Goal: Transaction & Acquisition: Book appointment/travel/reservation

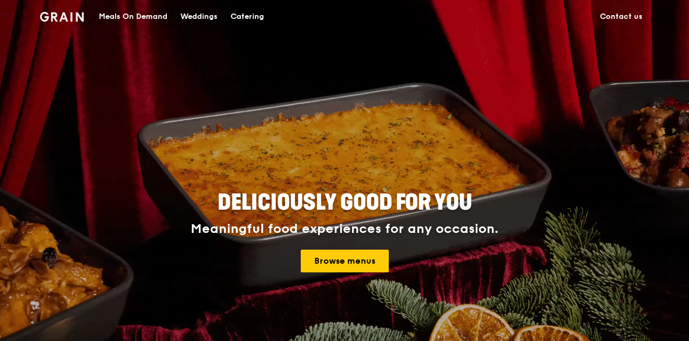
click at [139, 17] on div "Meals On Demand" at bounding box center [133, 17] width 69 height 32
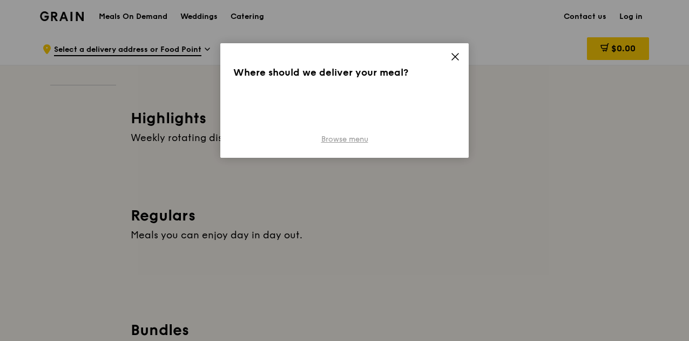
click at [358, 140] on link "Browse menu" at bounding box center [344, 139] width 47 height 11
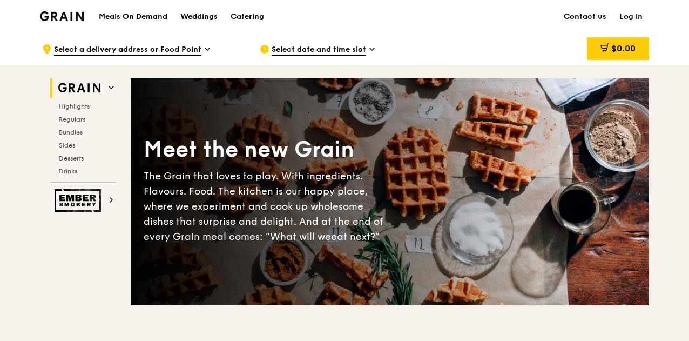
click at [159, 47] on span "Select a delivery address or Food Point" at bounding box center [127, 50] width 147 height 12
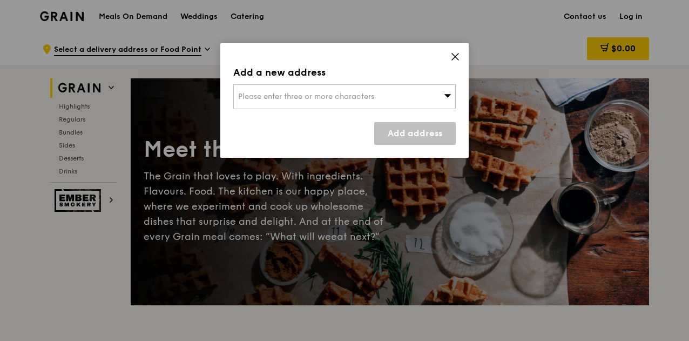
click at [317, 98] on span "Please enter three or more characters" at bounding box center [306, 96] width 136 height 9
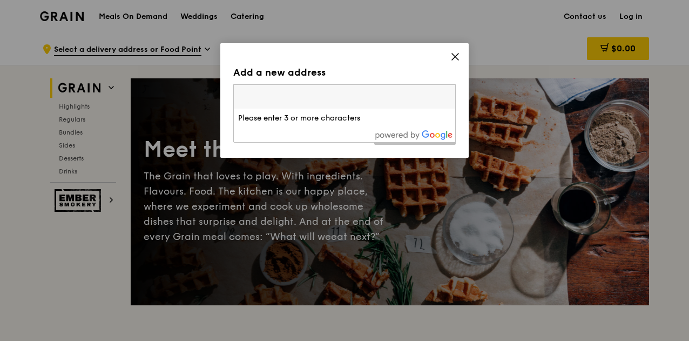
type input "150162"
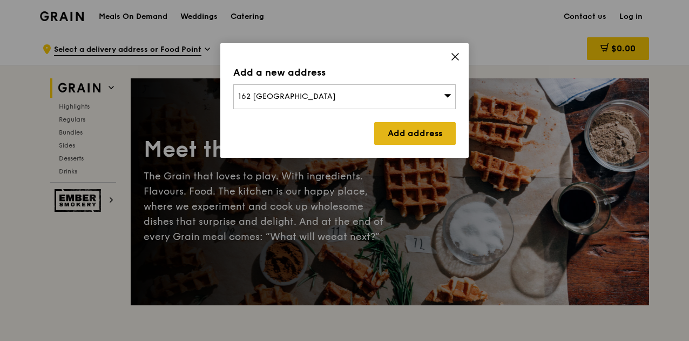
click at [405, 135] on link "Add address" at bounding box center [414, 133] width 81 height 23
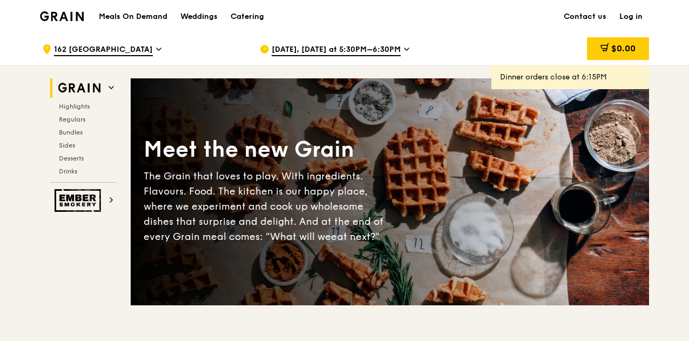
click at [344, 50] on span "[DATE], [DATE] at 5:30PM–6:30PM" at bounding box center [335, 50] width 129 height 12
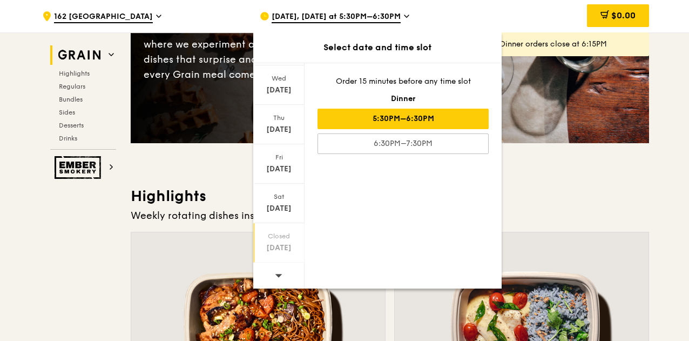
scroll to position [162, 0]
click at [277, 281] on span at bounding box center [279, 274] width 8 height 25
click at [276, 277] on icon at bounding box center [279, 275] width 8 height 8
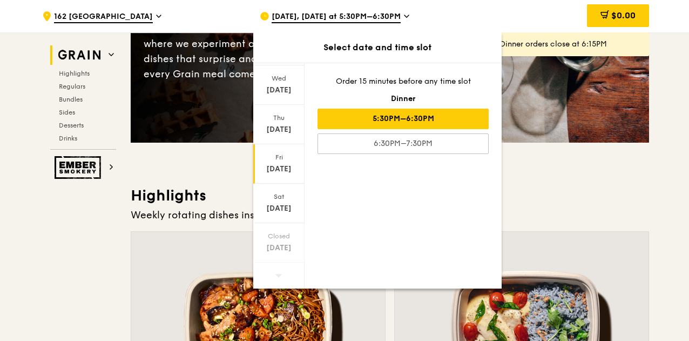
click at [275, 166] on div "[DATE]" at bounding box center [279, 169] width 48 height 11
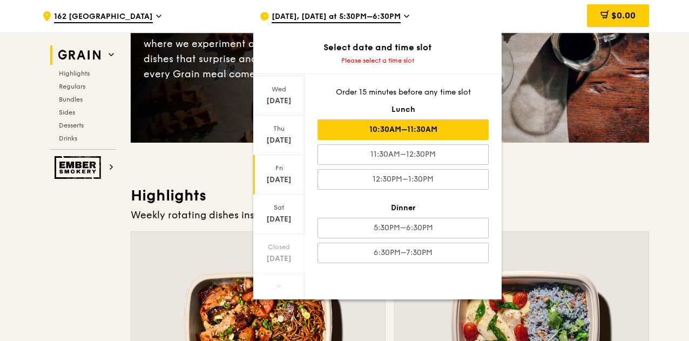
click at [477, 134] on div "10:30AM–11:30AM" at bounding box center [402, 129] width 171 height 21
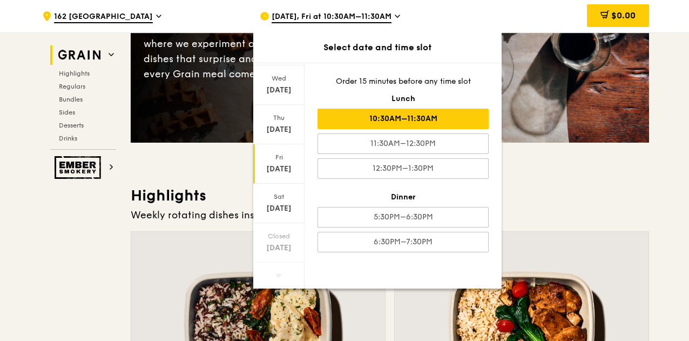
click at [573, 186] on h3 "Highlights" at bounding box center [390, 195] width 518 height 19
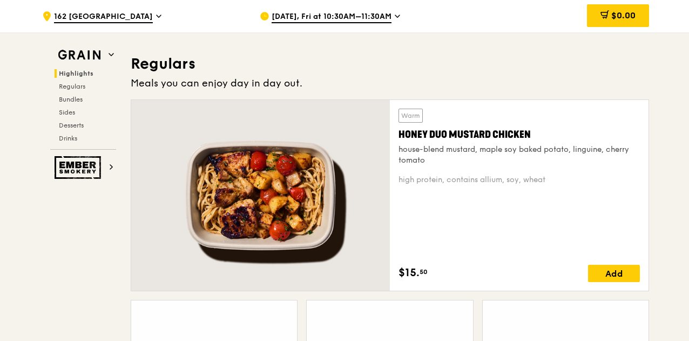
scroll to position [702, 0]
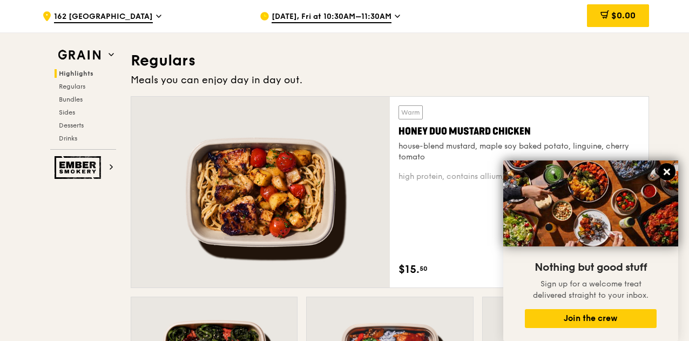
click at [668, 174] on icon at bounding box center [666, 171] width 6 height 6
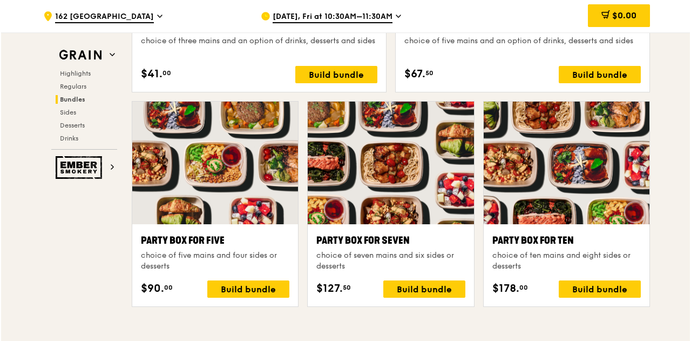
scroll to position [2105, 0]
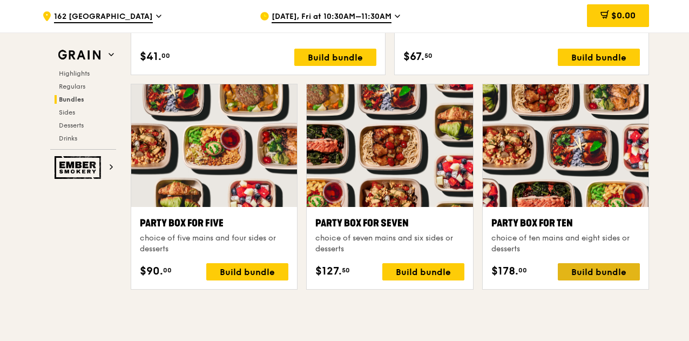
click at [629, 273] on div "Build bundle" at bounding box center [598, 271] width 82 height 17
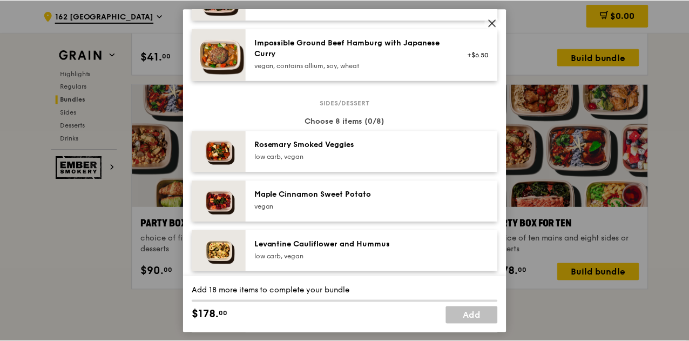
scroll to position [486, 0]
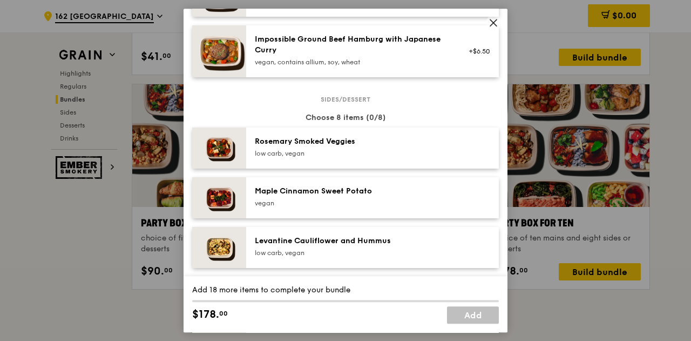
click at [496, 25] on icon at bounding box center [493, 23] width 10 height 10
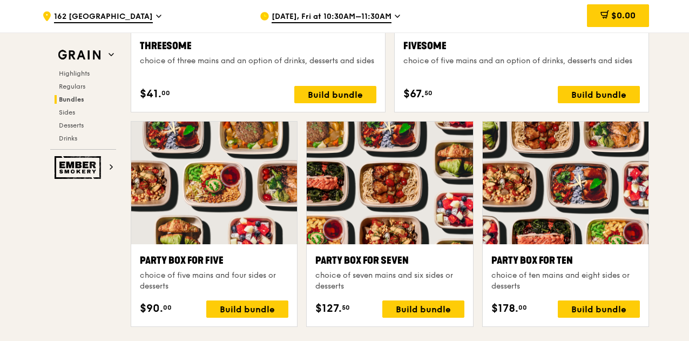
scroll to position [2051, 0]
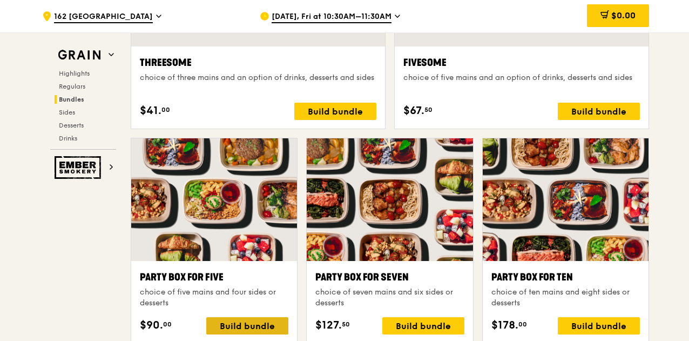
click at [280, 320] on div "Build bundle" at bounding box center [247, 325] width 82 height 17
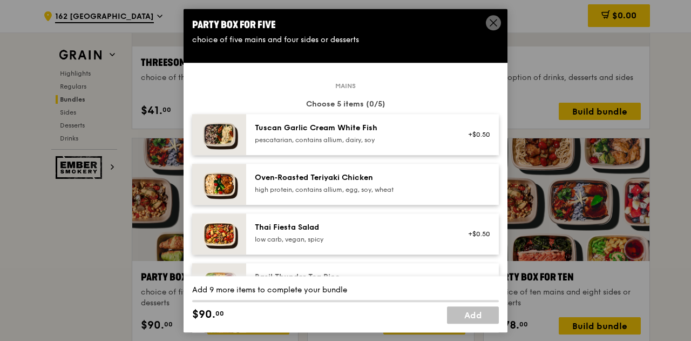
click at [491, 26] on icon at bounding box center [493, 23] width 10 height 10
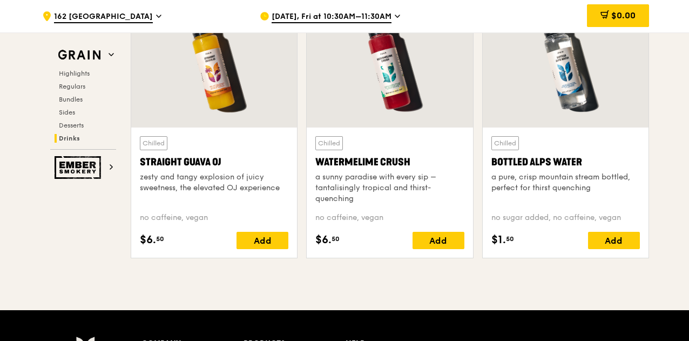
scroll to position [4582, 0]
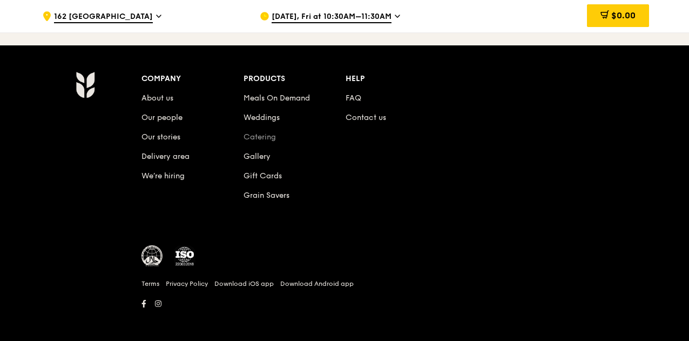
click at [274, 134] on link "Catering" at bounding box center [259, 136] width 32 height 9
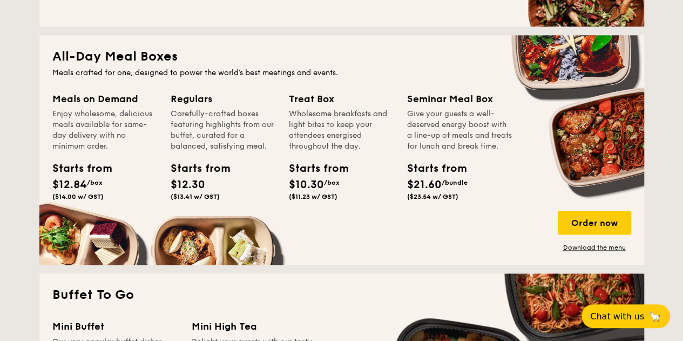
scroll to position [702, 0]
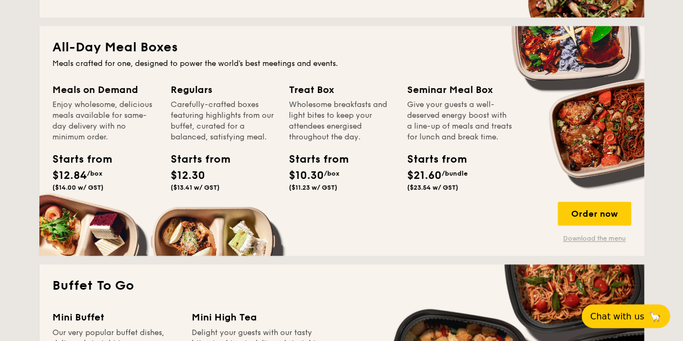
click at [587, 239] on link "Download the menu" at bounding box center [593, 238] width 73 height 9
click at [578, 219] on div "Order now" at bounding box center [593, 213] width 73 height 24
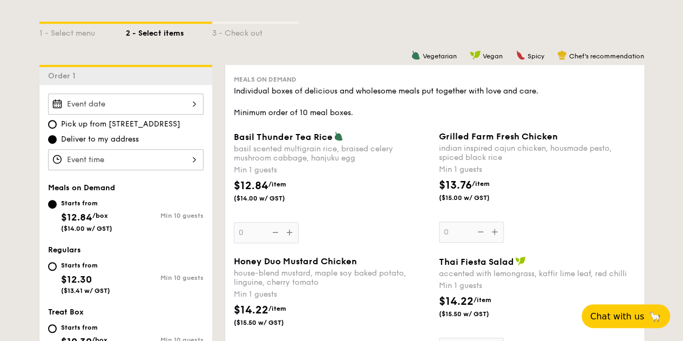
scroll to position [270, 0]
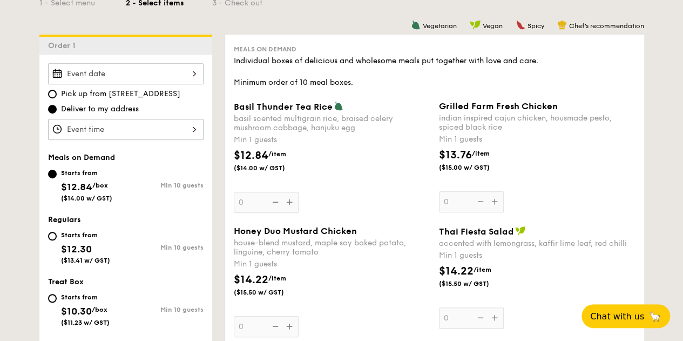
click at [174, 78] on div at bounding box center [125, 73] width 155 height 21
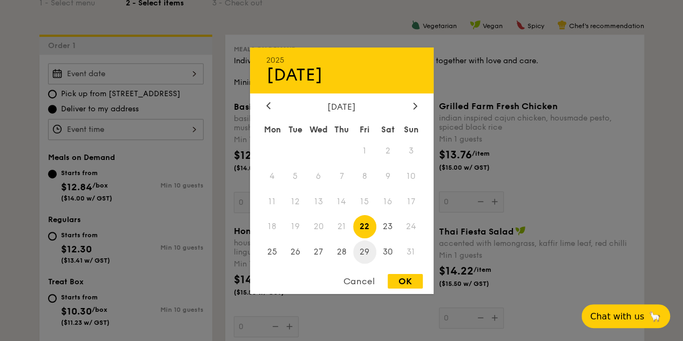
click at [362, 250] on span "29" at bounding box center [364, 251] width 23 height 23
click at [397, 274] on div "2025 Aug [DATE] Tue Wed Thu Fri Sat Sun 1 2 3 4 5 6 7 8 9 10 11 12 13 14 15 16 …" at bounding box center [341, 170] width 183 height 246
click at [399, 279] on div "OK" at bounding box center [404, 281] width 35 height 15
type input "[DATE]"
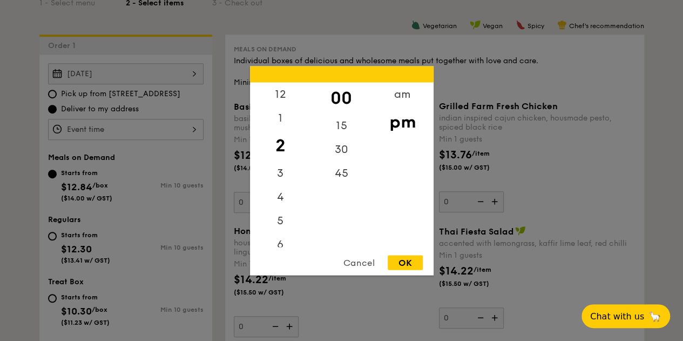
click at [161, 124] on div "12 1 2 3 4 5 6 7 8 9 10 11 00 15 30 45 am pm Cancel OK" at bounding box center [125, 129] width 155 height 21
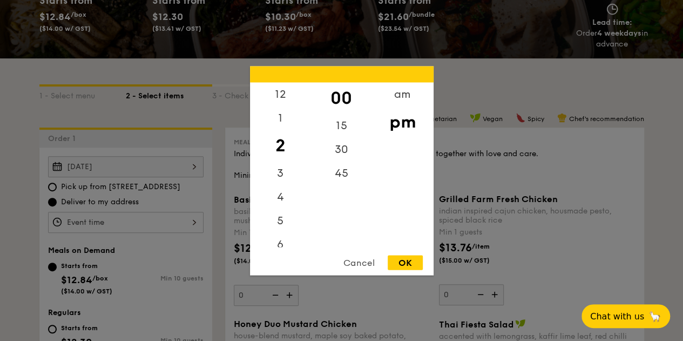
scroll to position [162, 0]
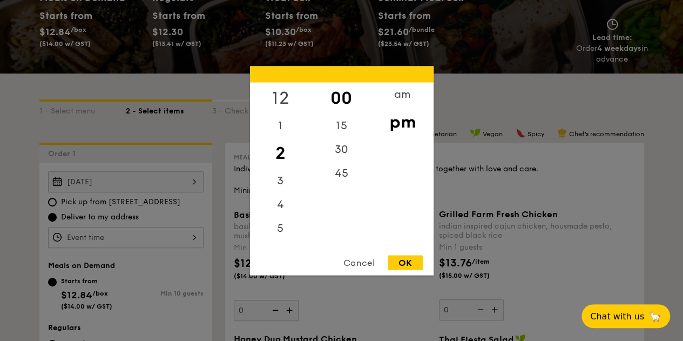
click at [284, 98] on div "12" at bounding box center [280, 97] width 61 height 31
click at [405, 262] on div "OK" at bounding box center [404, 262] width 35 height 15
type input "12:00PM"
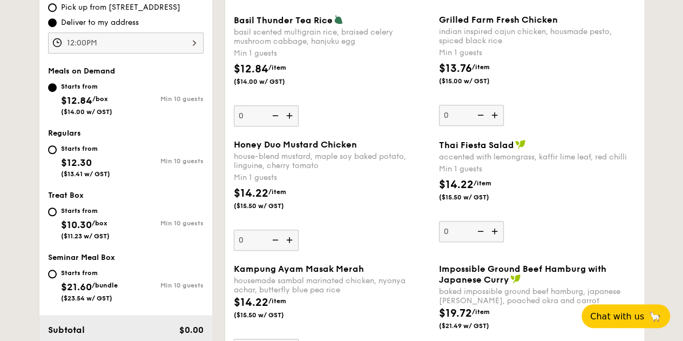
scroll to position [324, 0]
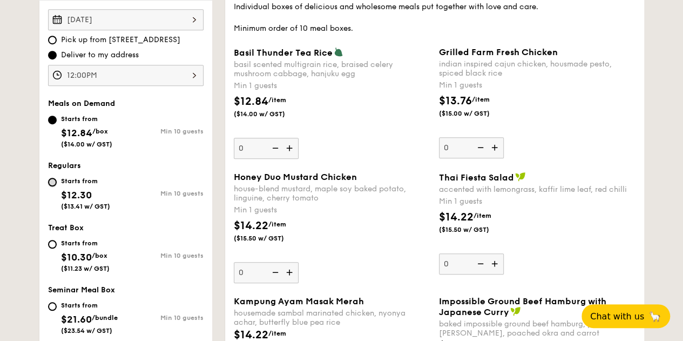
click at [51, 181] on input "Starts from $12.30 ($13.41 w/ GST) Min 10 guests" at bounding box center [52, 182] width 9 height 9
radio input "true"
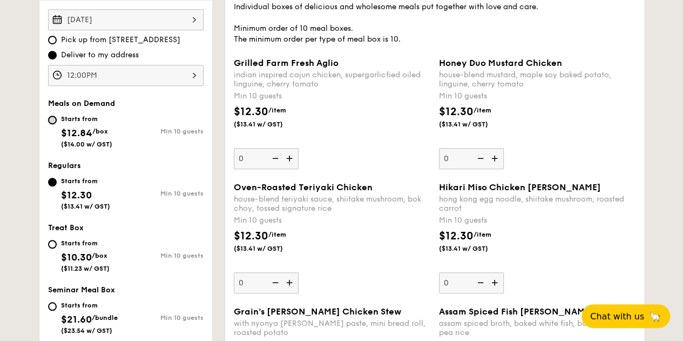
click at [54, 119] on input "Starts from $12.84 /box ($14.00 w/ GST) Min 10 guests" at bounding box center [52, 119] width 9 height 9
radio input "true"
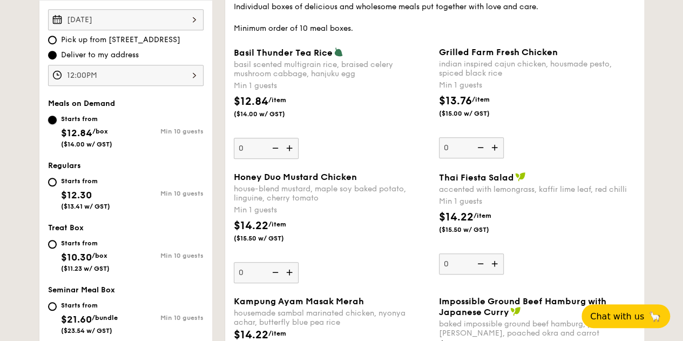
scroll to position [378, 0]
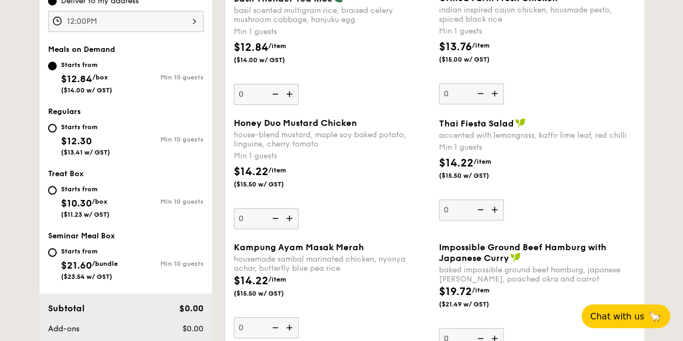
click at [79, 128] on div "Starts from" at bounding box center [85, 127] width 49 height 9
click at [57, 128] on input "Starts from $12.30 ($13.41 w/ GST) Min 10 guests" at bounding box center [52, 128] width 9 height 9
radio input "true"
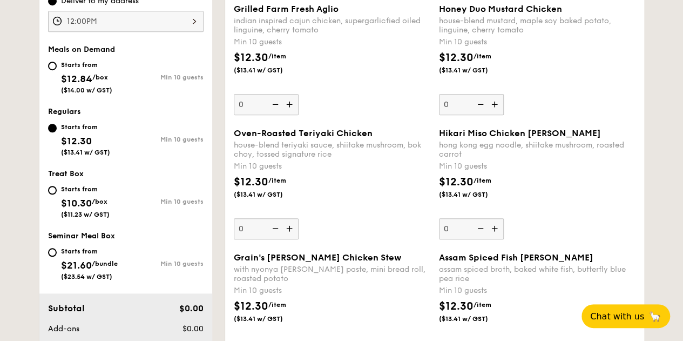
click at [83, 65] on div "Starts from" at bounding box center [86, 64] width 51 height 9
click at [57, 65] on input "Starts from $12.84 /box ($14.00 w/ GST) Min 10 guests" at bounding box center [52, 66] width 9 height 9
radio input "true"
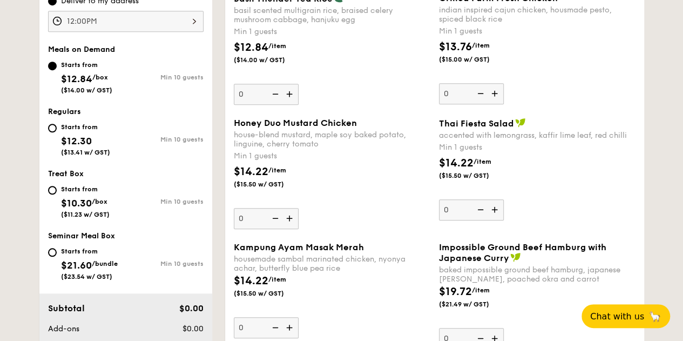
click at [90, 125] on div "Starts from" at bounding box center [85, 127] width 49 height 9
click at [57, 125] on input "Starts from $12.30 ($13.41 w/ GST) Min 10 guests" at bounding box center [52, 128] width 9 height 9
radio input "true"
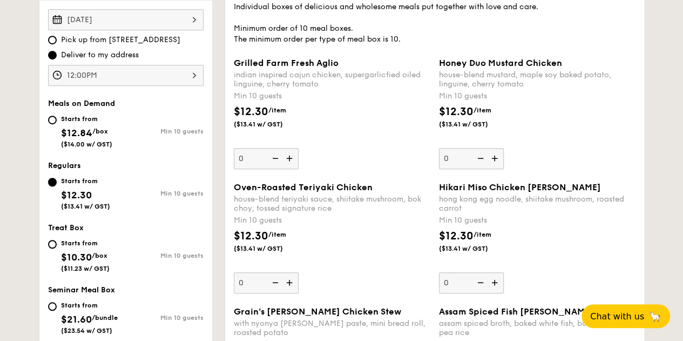
scroll to position [270, 0]
